Goal: Information Seeking & Learning: Find specific fact

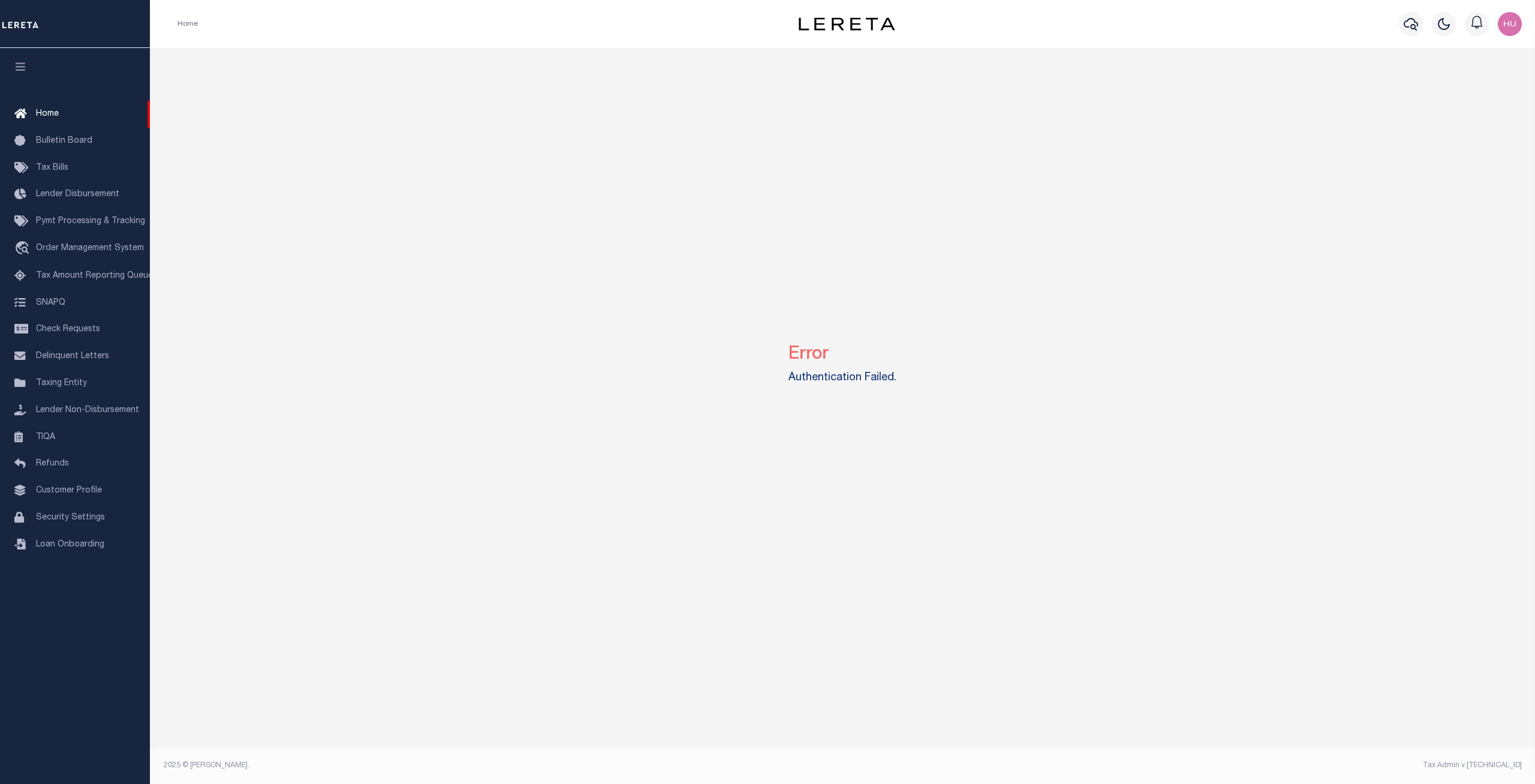
click at [255, 132] on div "Error Authentication Failed." at bounding box center [843, 362] width 1376 height 627
click at [59, 386] on link "Taxing Entity" at bounding box center [75, 383] width 150 height 27
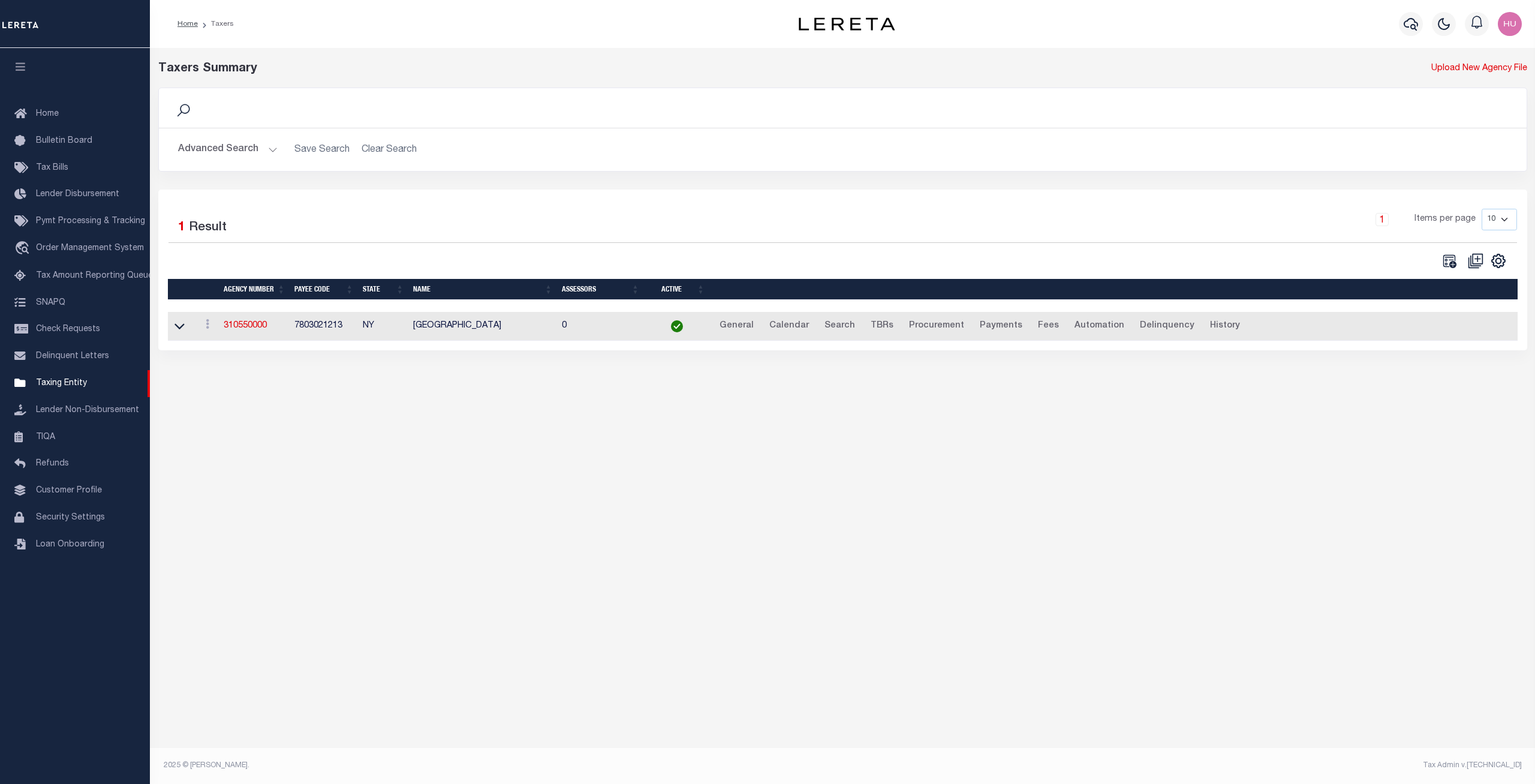
click at [199, 147] on button "Advanced Search" at bounding box center [228, 149] width 100 height 23
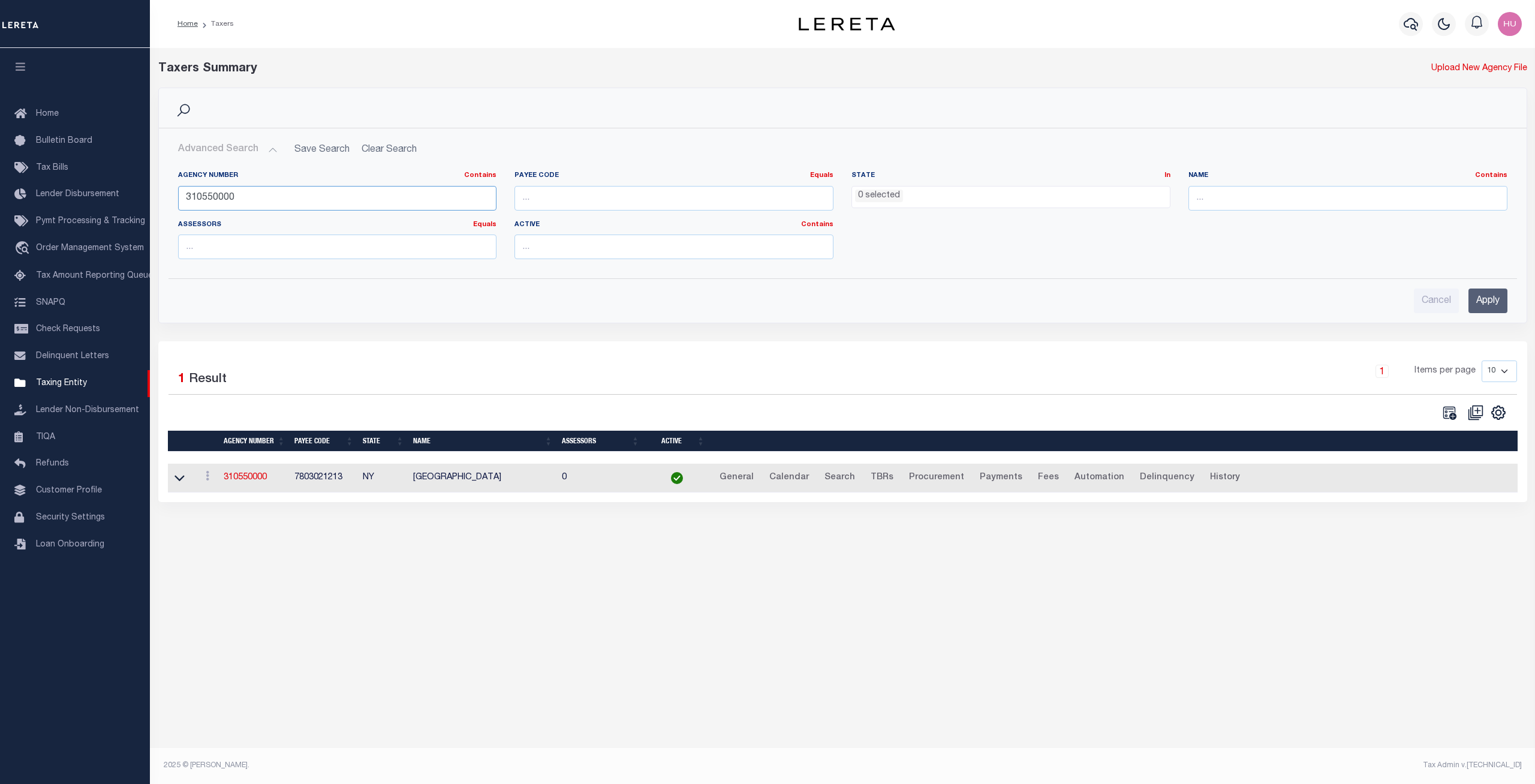
click at [213, 199] on input "310550000" at bounding box center [338, 198] width 319 height 25
paste input "7002024"
type input "370020240"
click at [1512, 297] on div "Cancel Apply" at bounding box center [842, 296] width 1348 height 34
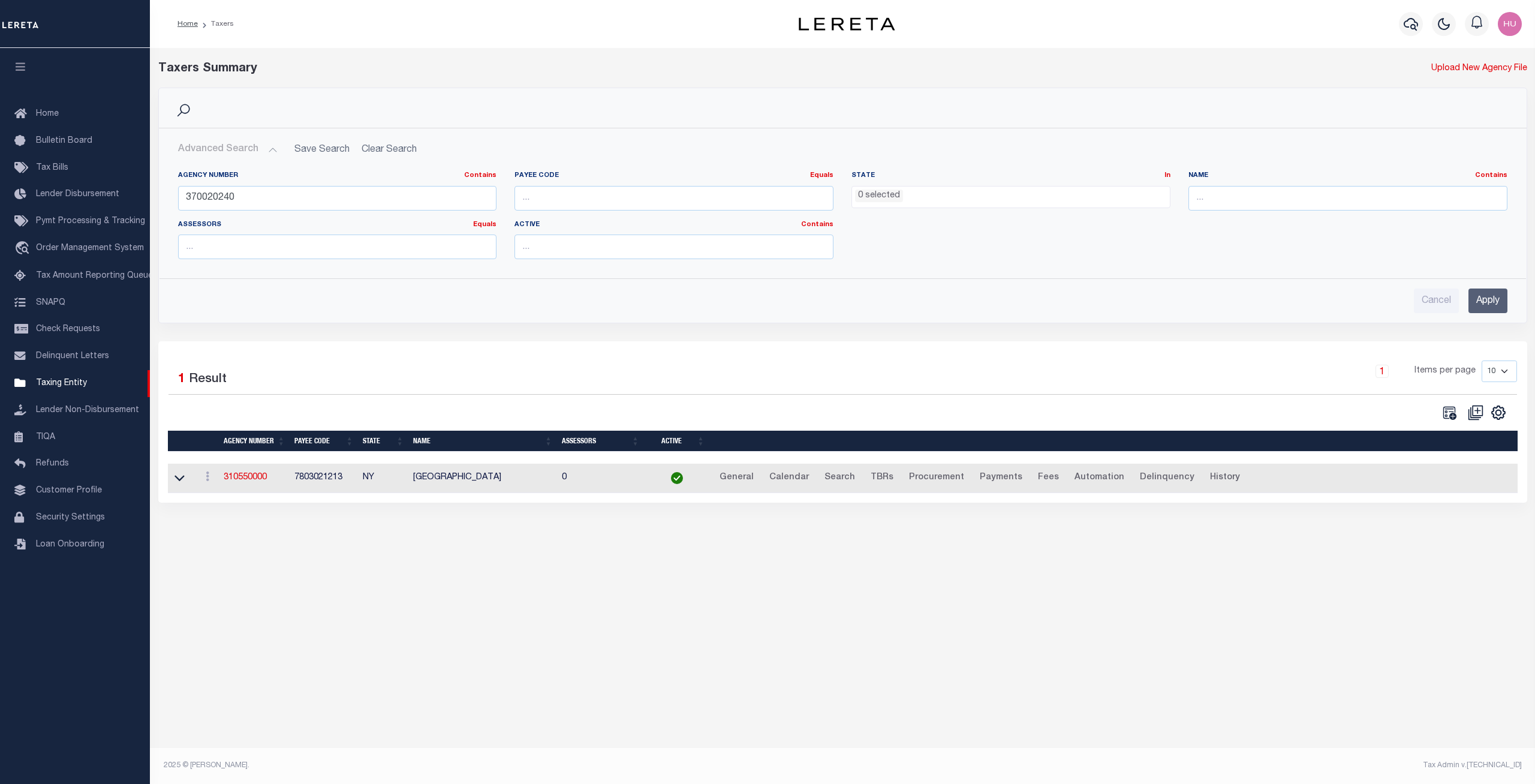
click at [1496, 301] on input "Apply" at bounding box center [1487, 301] width 39 height 25
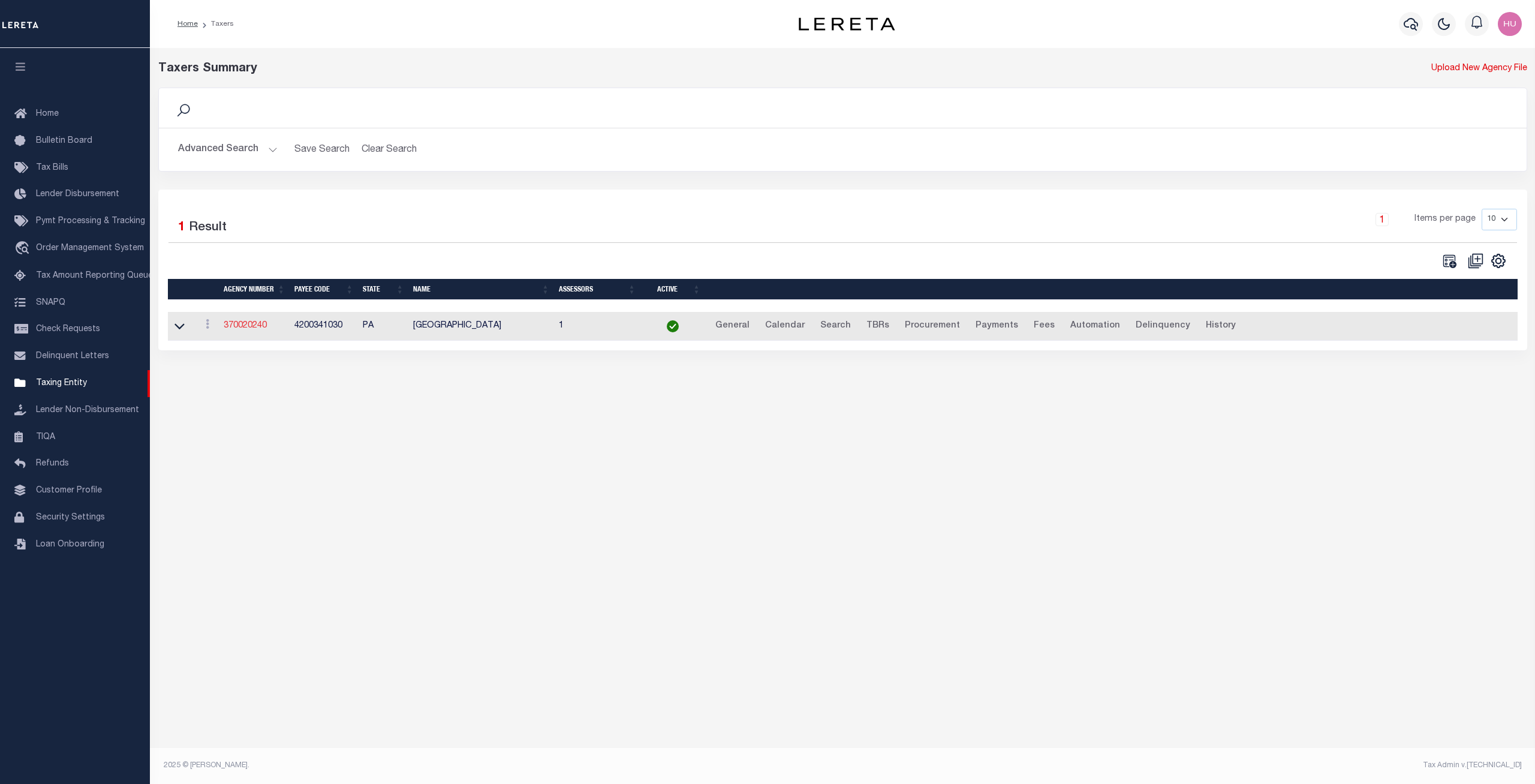
click at [246, 325] on link "370020240" at bounding box center [246, 326] width 44 height 8
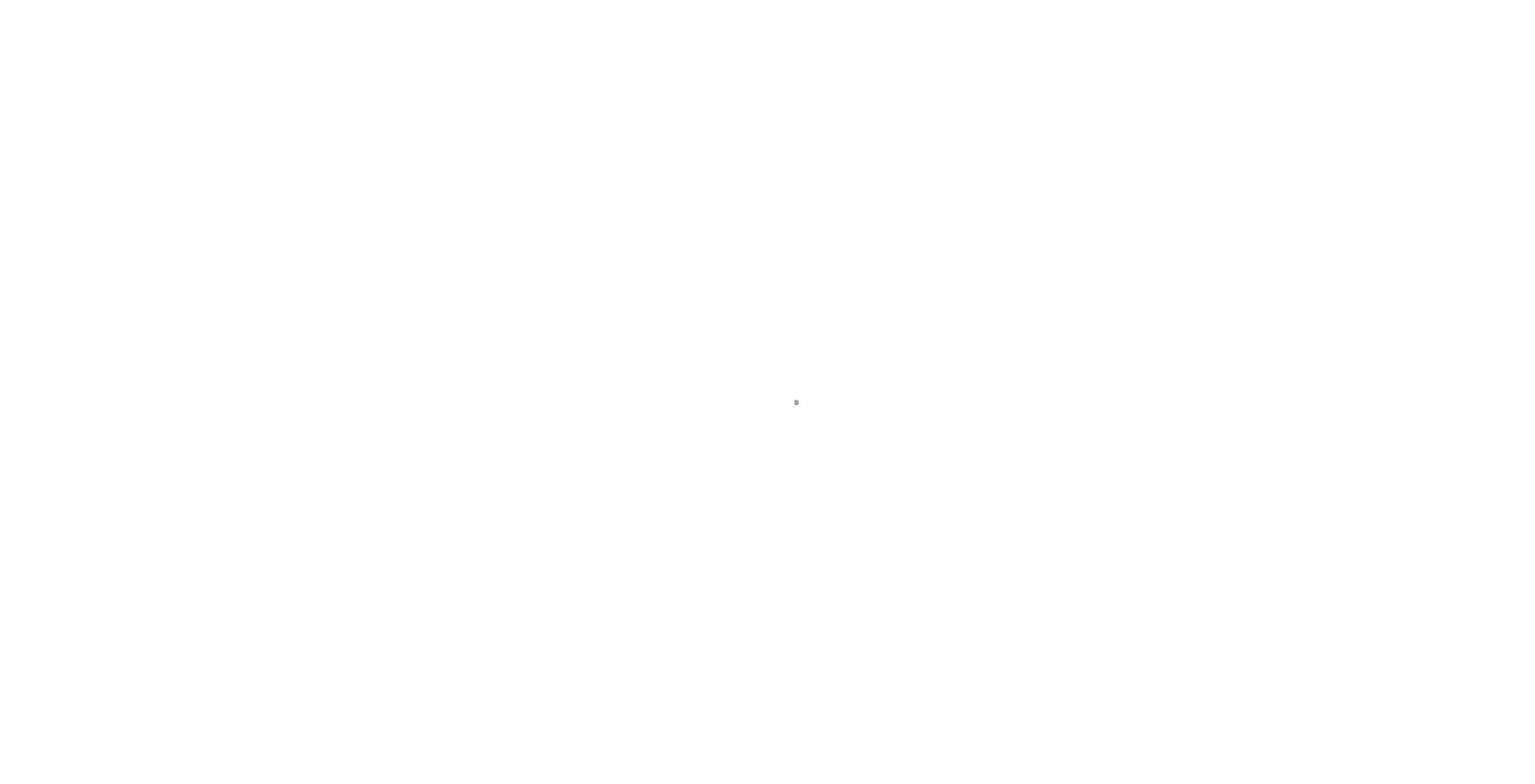
select select
checkbox input "false"
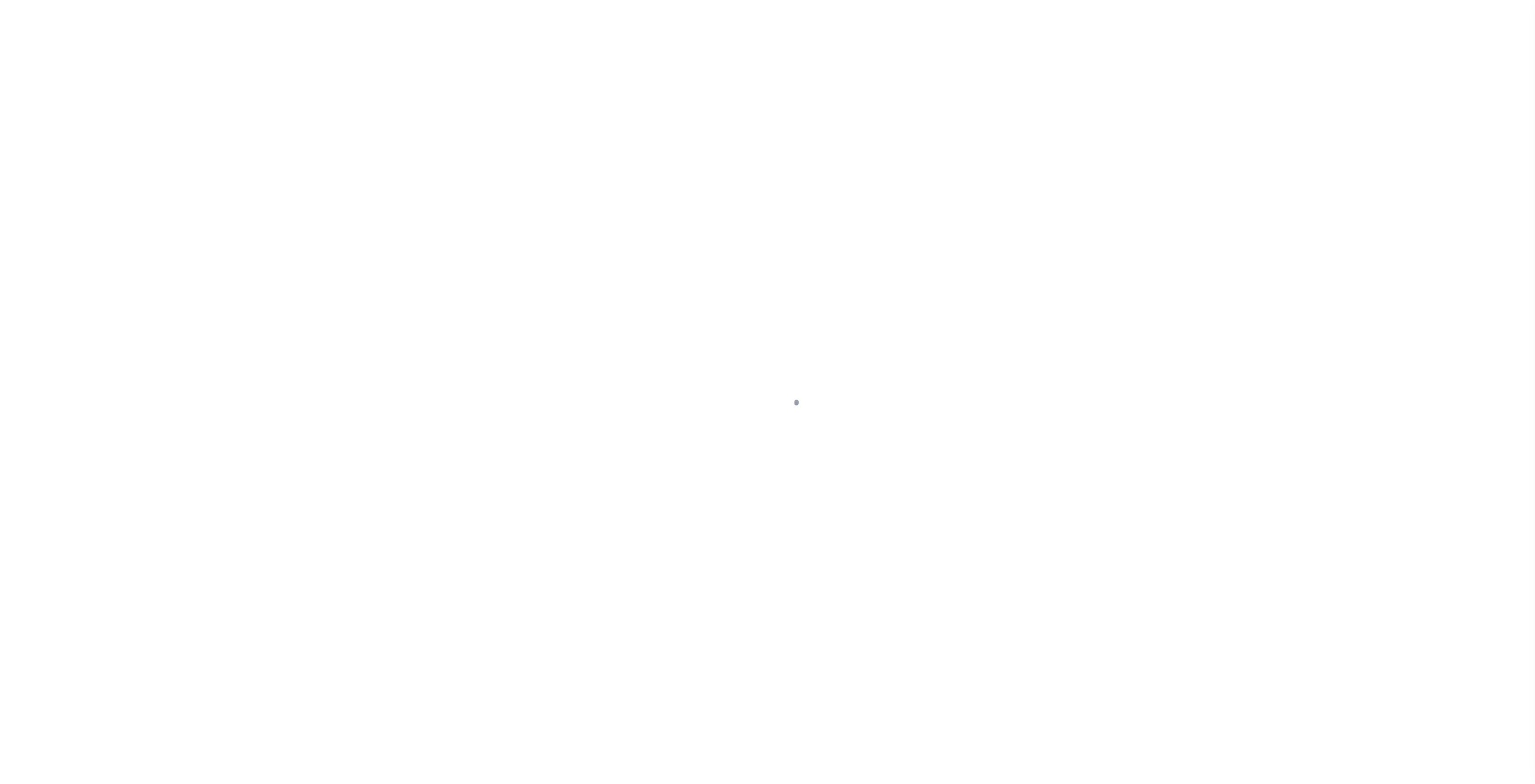
checkbox input "false"
type input "4200341030"
select select
select select "2023"
type input "24"
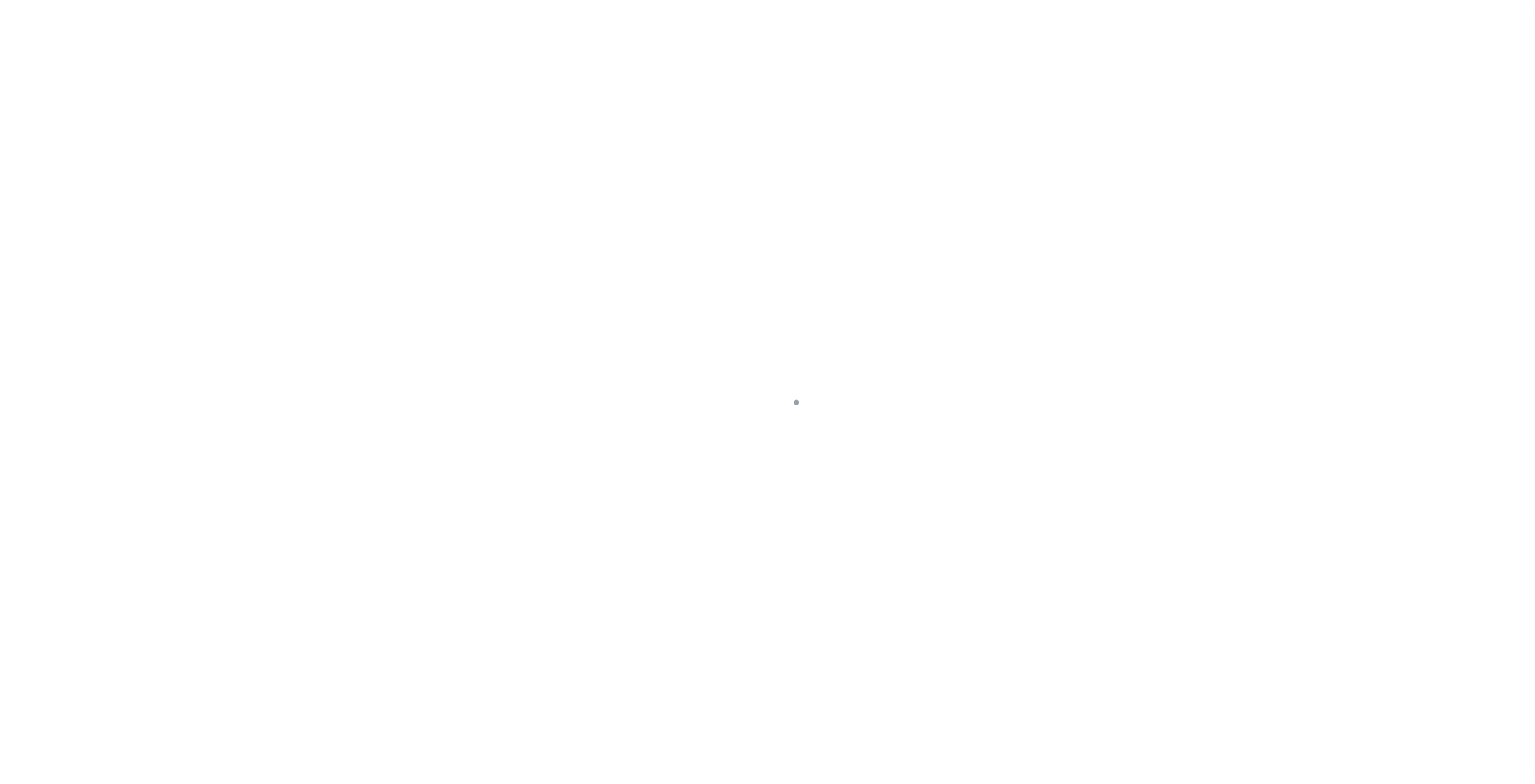
select select
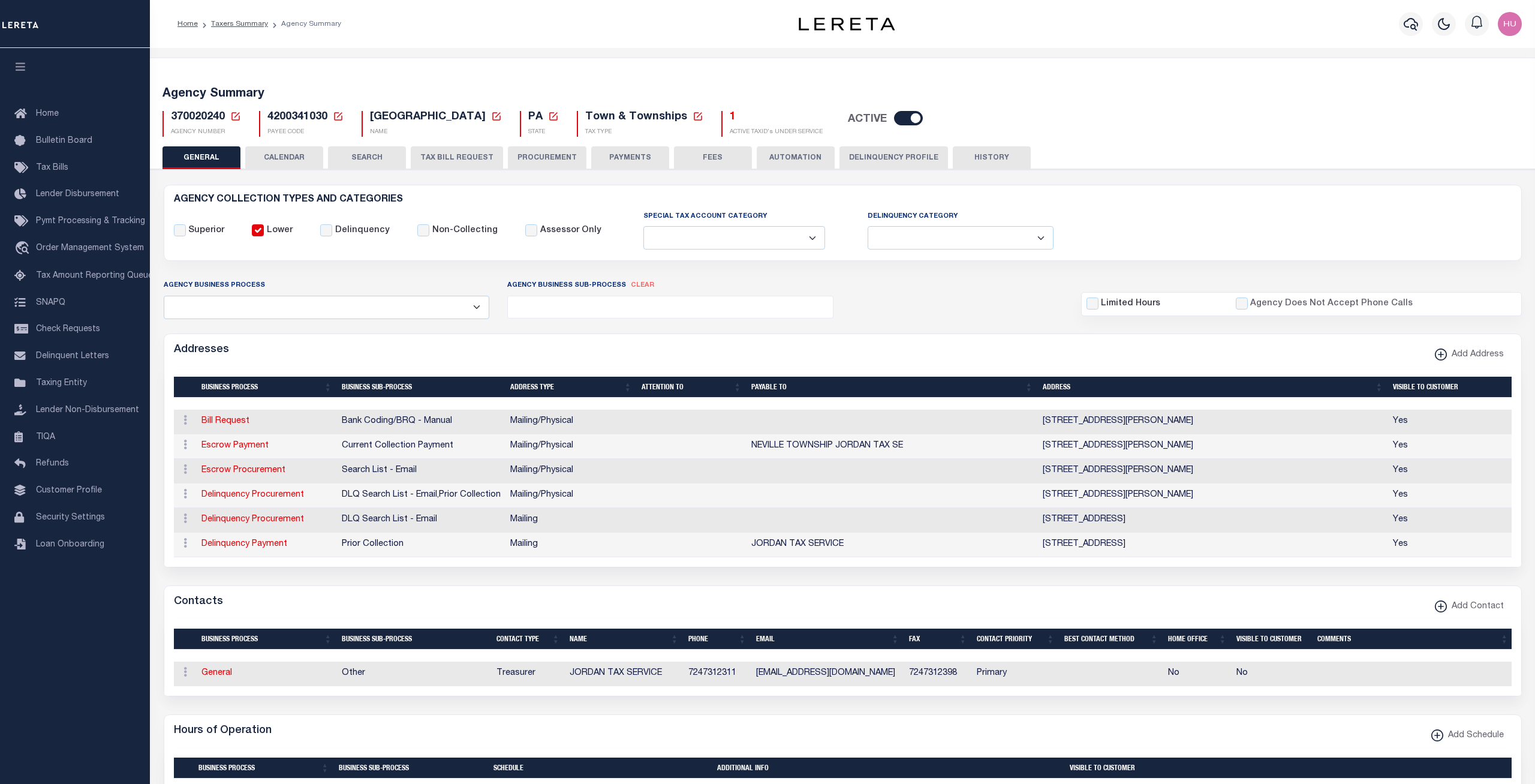
click at [897, 149] on button "Delinquency Profile" at bounding box center [894, 158] width 109 height 23
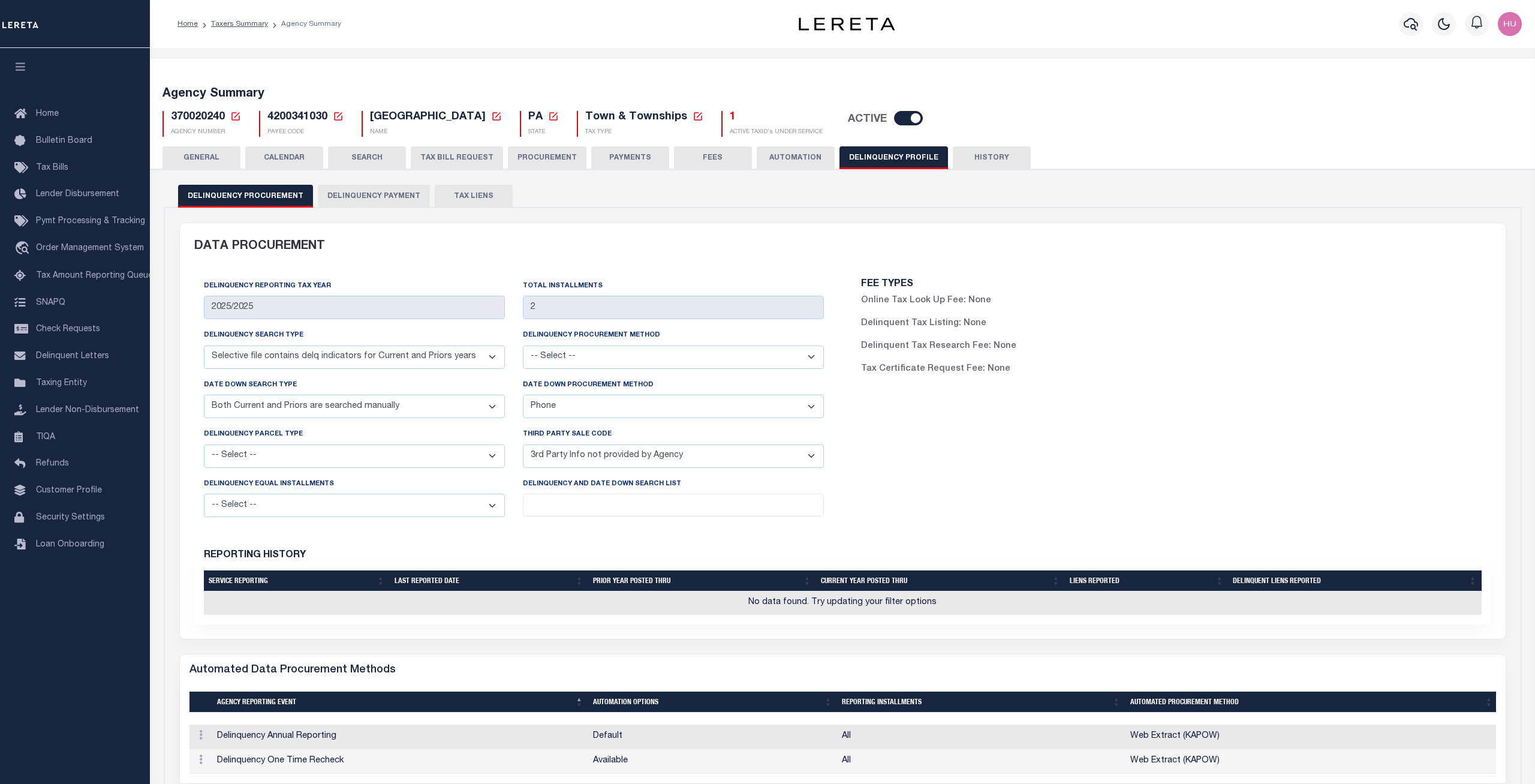
click at [363, 196] on button "Delinquency Payment" at bounding box center [373, 196] width 112 height 23
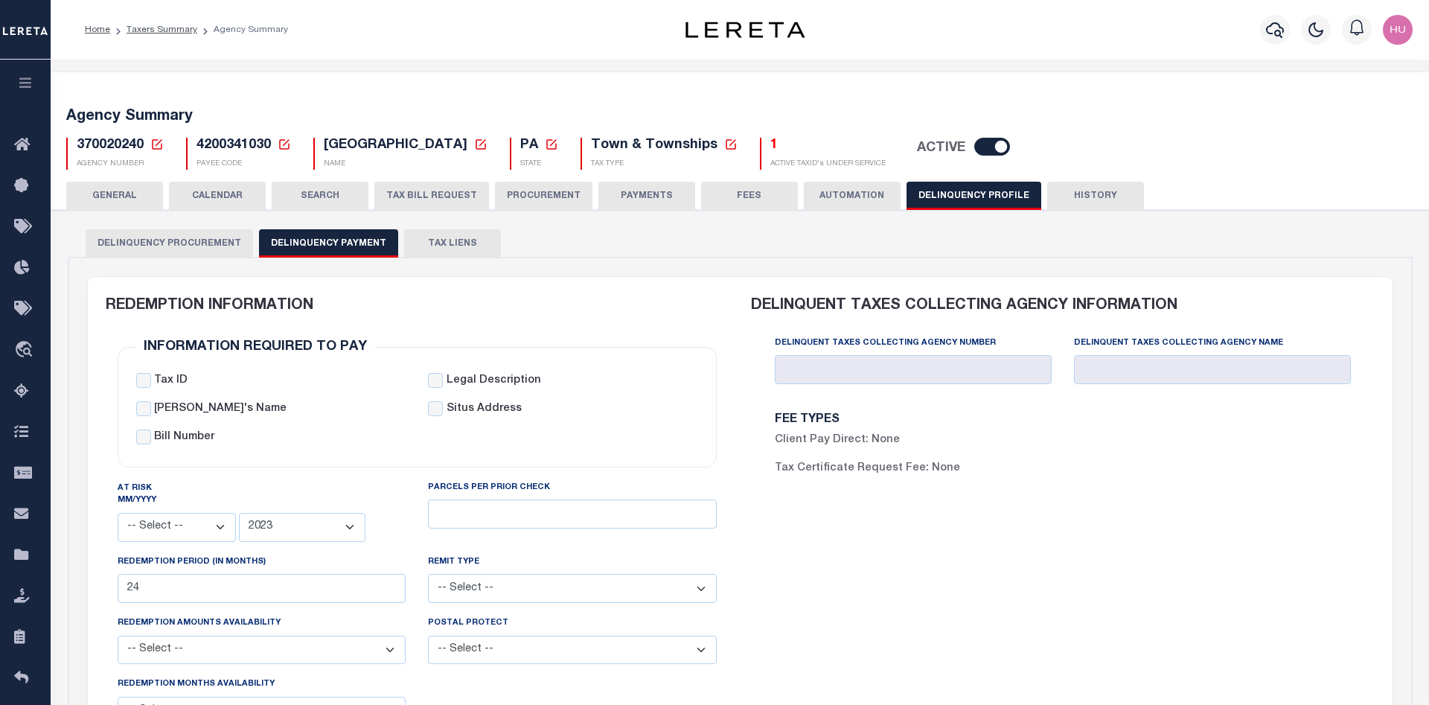
click at [1088, 496] on div "FEE TYPES Client Pay Direct: None Tax Certificate Request Fee: None" at bounding box center [1063, 451] width 624 height 99
click at [134, 27] on link "Taxers Summary" at bounding box center [161, 29] width 71 height 9
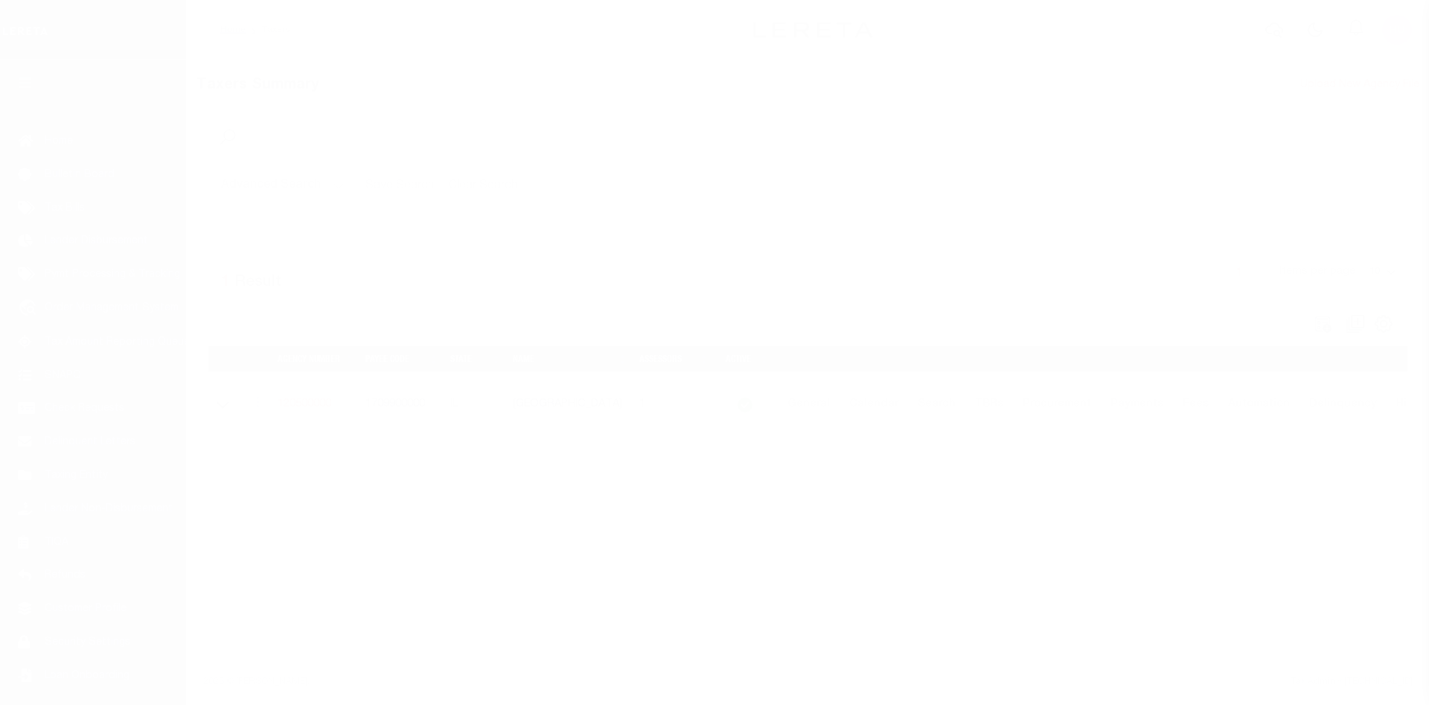
select select
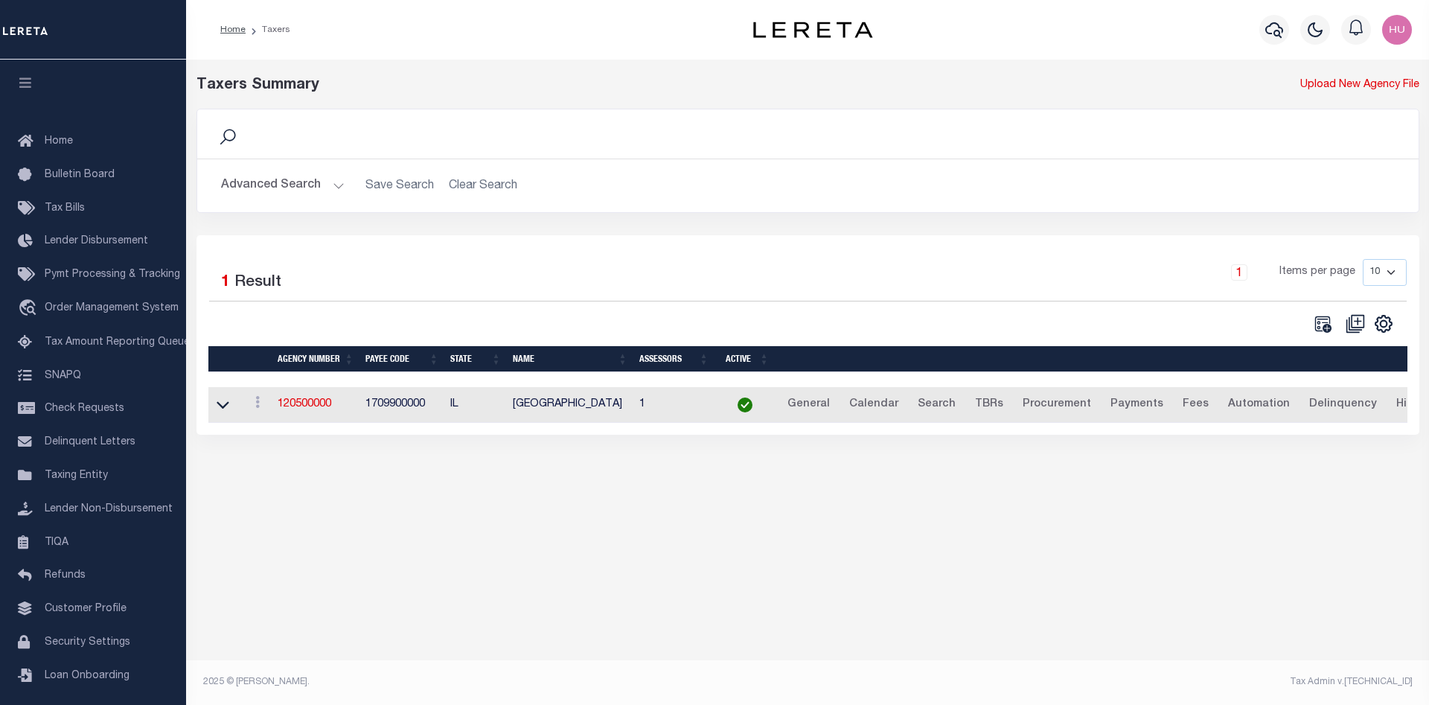
click at [292, 190] on button "Advanced Search" at bounding box center [283, 185] width 124 height 29
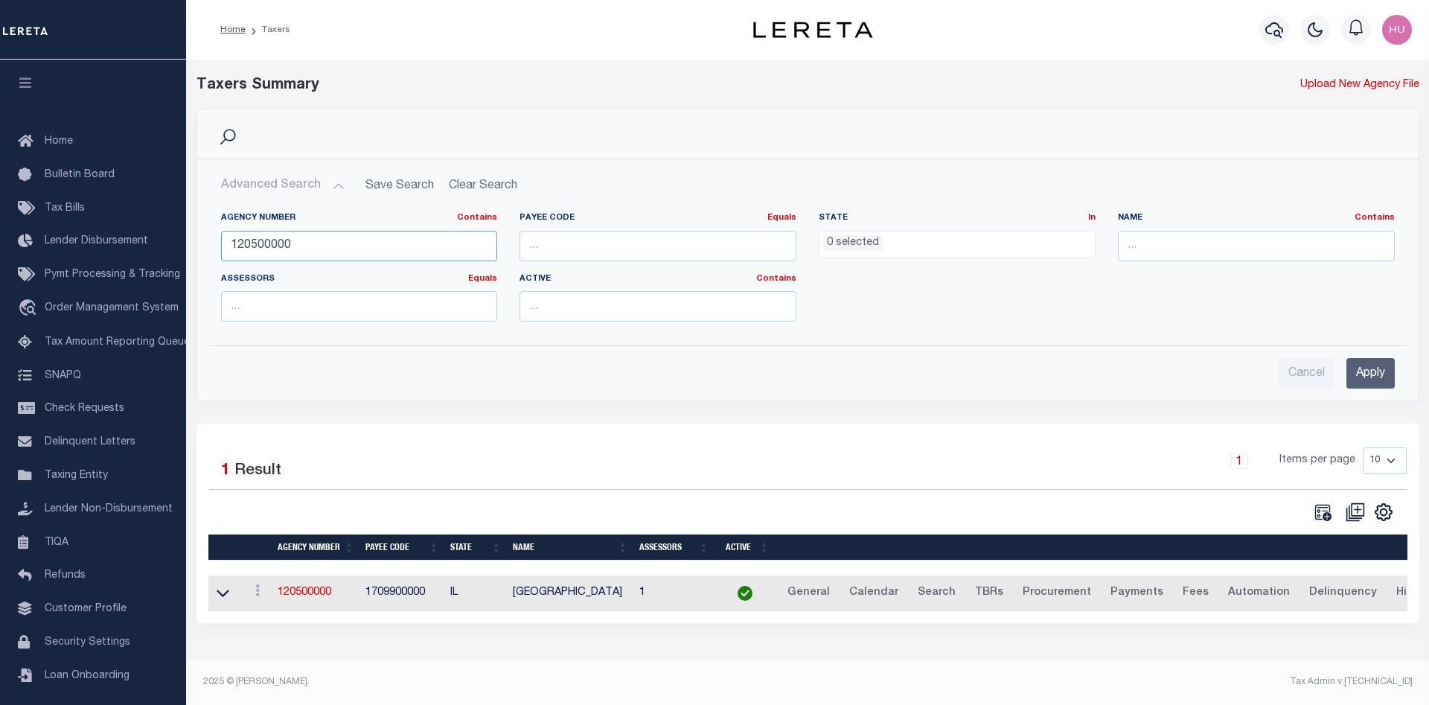
click at [242, 248] on input "120500000" at bounding box center [359, 246] width 277 height 31
paste input "4200341032"
click at [1367, 378] on input "Apply" at bounding box center [1370, 373] width 48 height 31
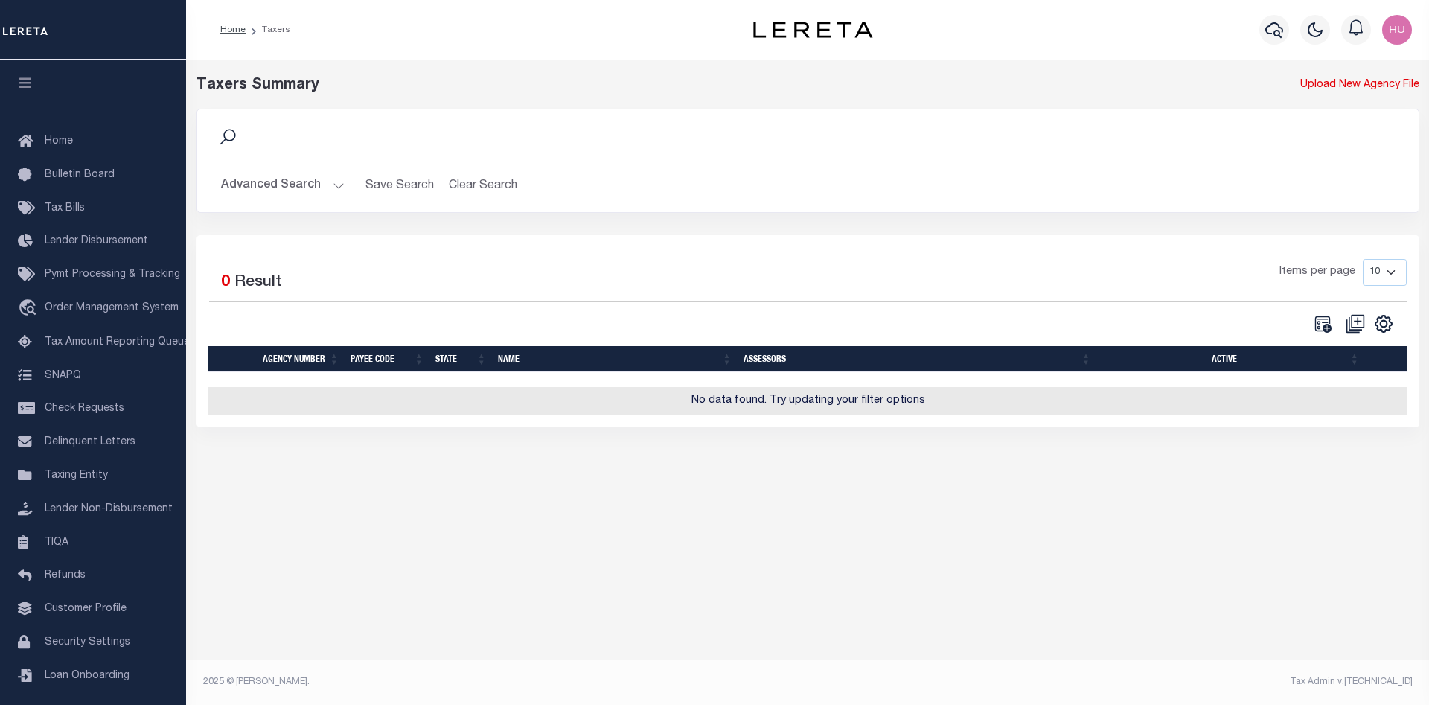
click at [300, 190] on button "Advanced Search" at bounding box center [283, 185] width 124 height 29
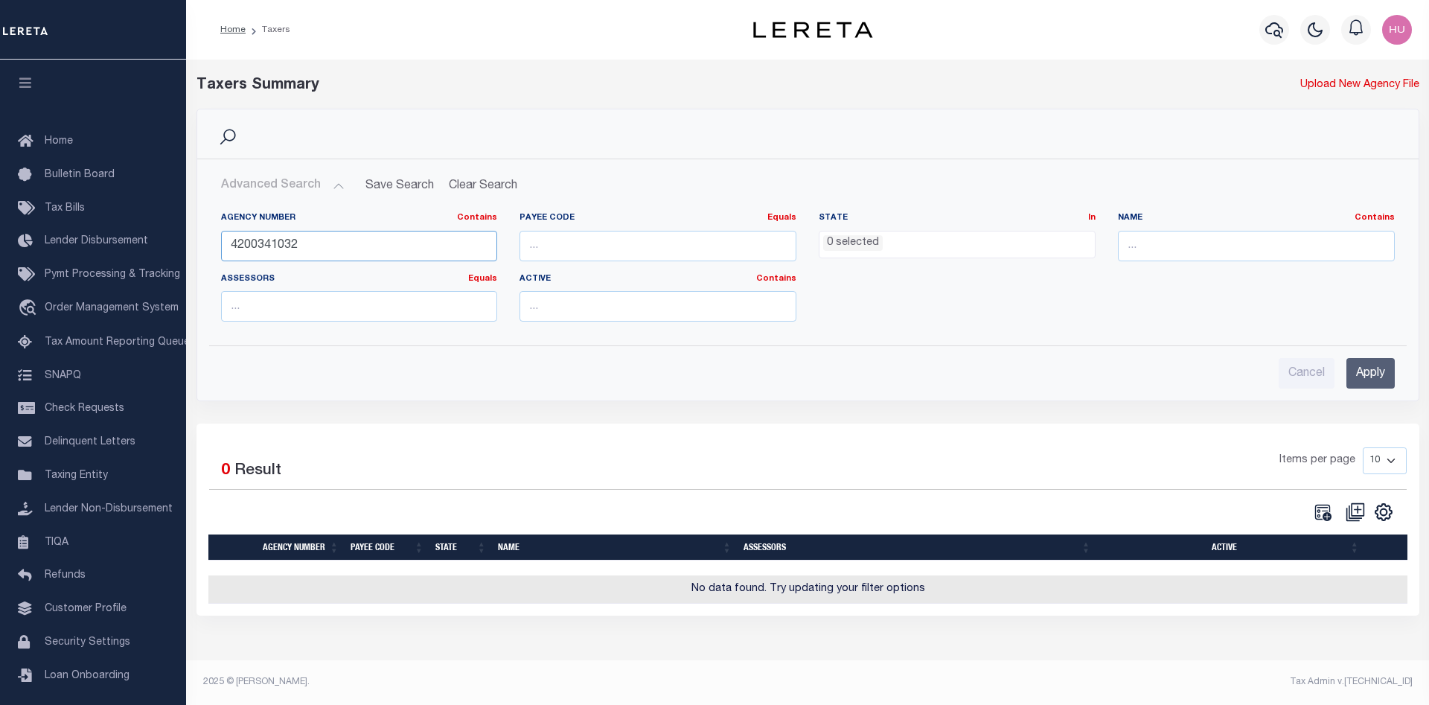
click at [254, 253] on input "4200341032" at bounding box center [359, 246] width 277 height 31
paste input "6"
click at [1367, 374] on input "Apply" at bounding box center [1370, 373] width 48 height 31
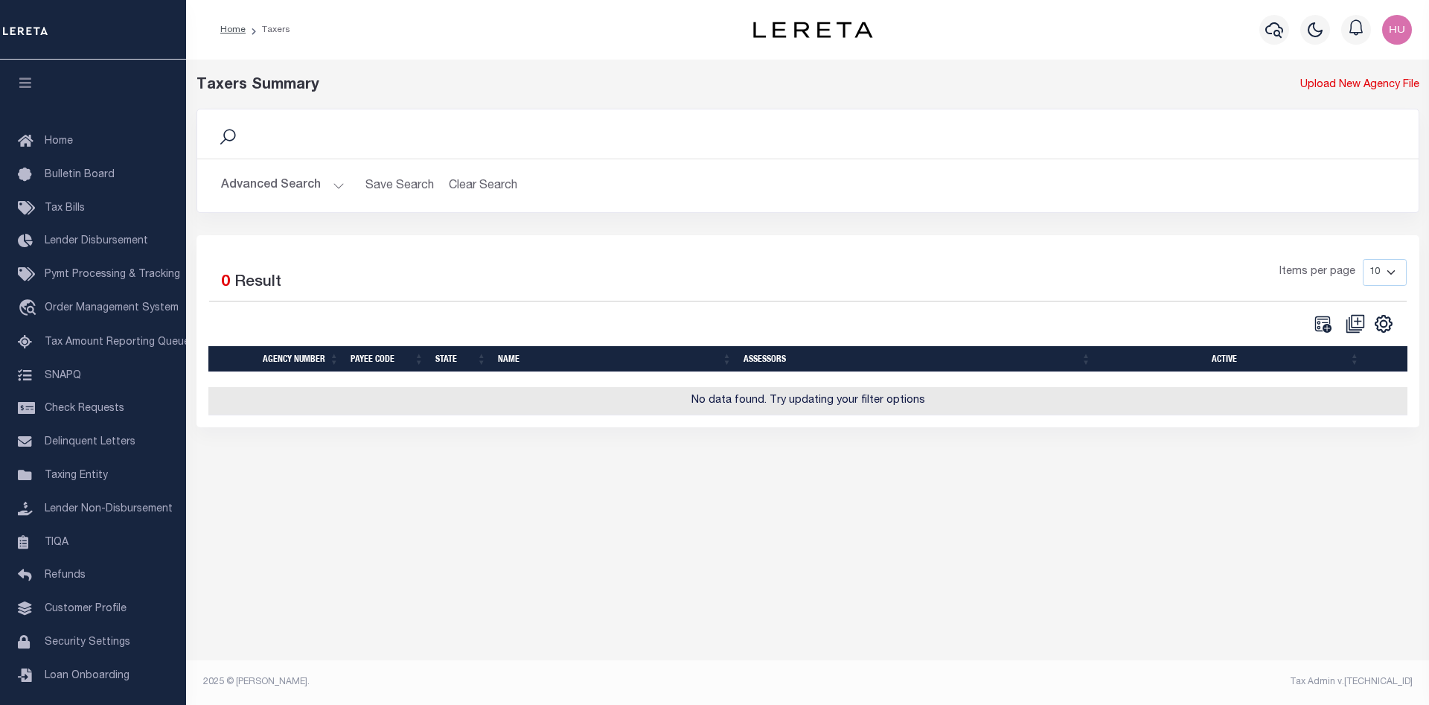
click at [301, 195] on button "Advanced Search" at bounding box center [283, 185] width 124 height 29
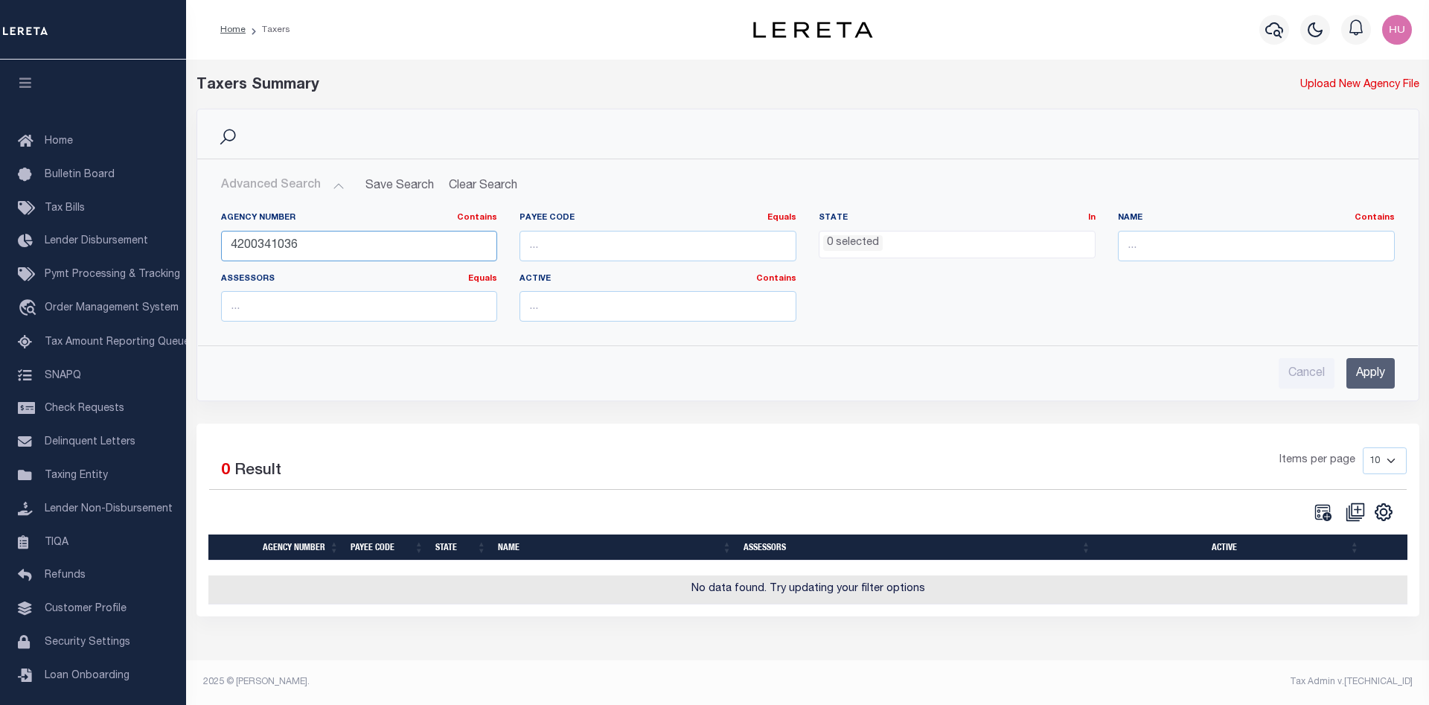
click at [260, 240] on input "4200341036" at bounding box center [359, 246] width 277 height 31
paste input "4300000"
click at [1380, 372] on input "Apply" at bounding box center [1370, 373] width 48 height 31
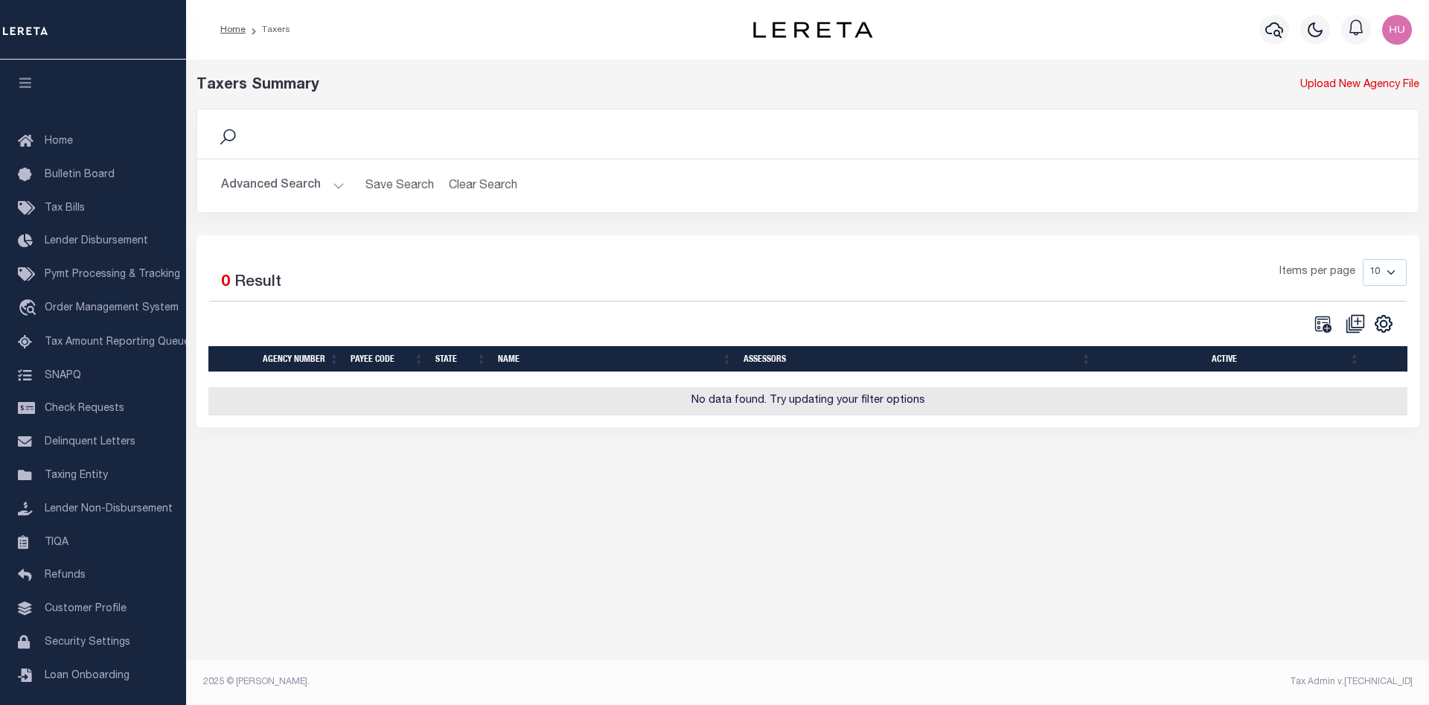
click at [293, 182] on button "Advanced Search" at bounding box center [283, 185] width 124 height 29
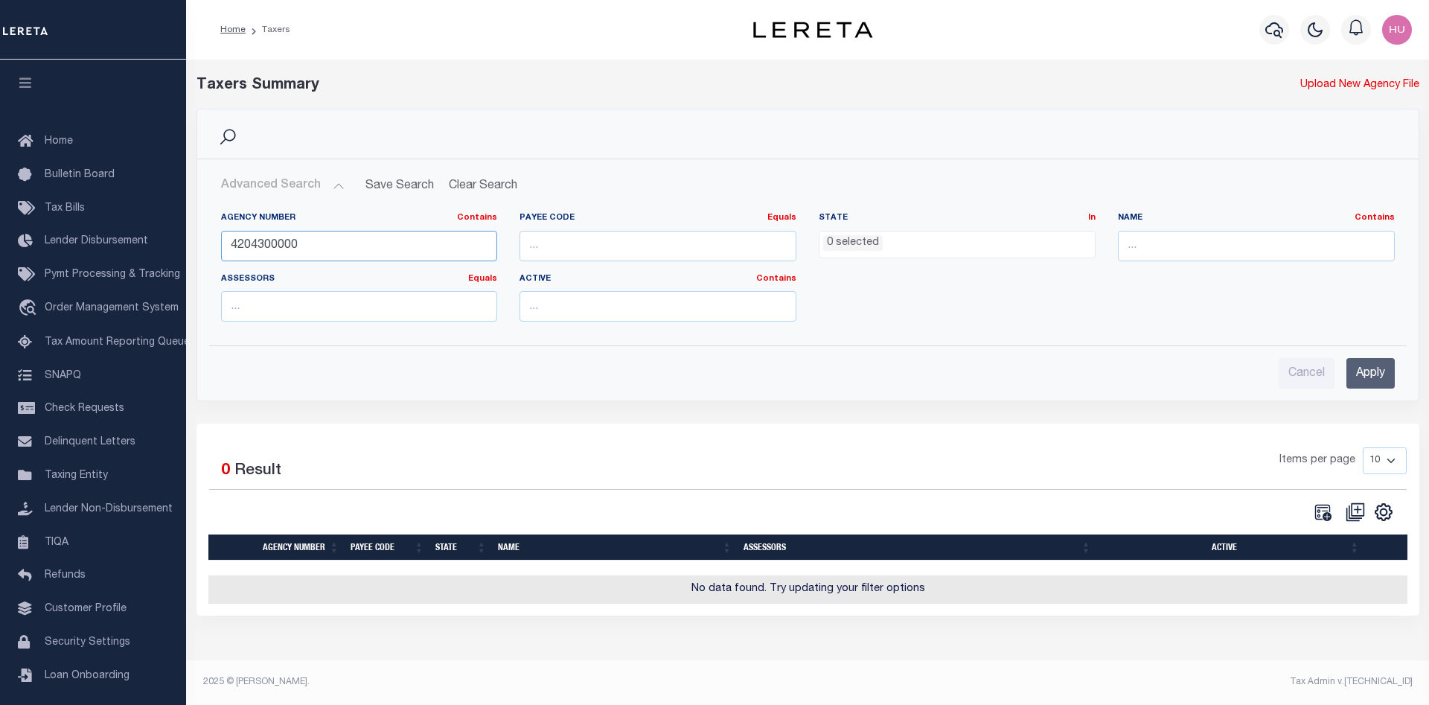
click at [254, 234] on input "4204300000" at bounding box center [359, 246] width 277 height 31
paste input "0316091"
type input "4200316091"
click at [1372, 374] on input "Apply" at bounding box center [1370, 373] width 48 height 31
